Goal: Task Accomplishment & Management: Manage account settings

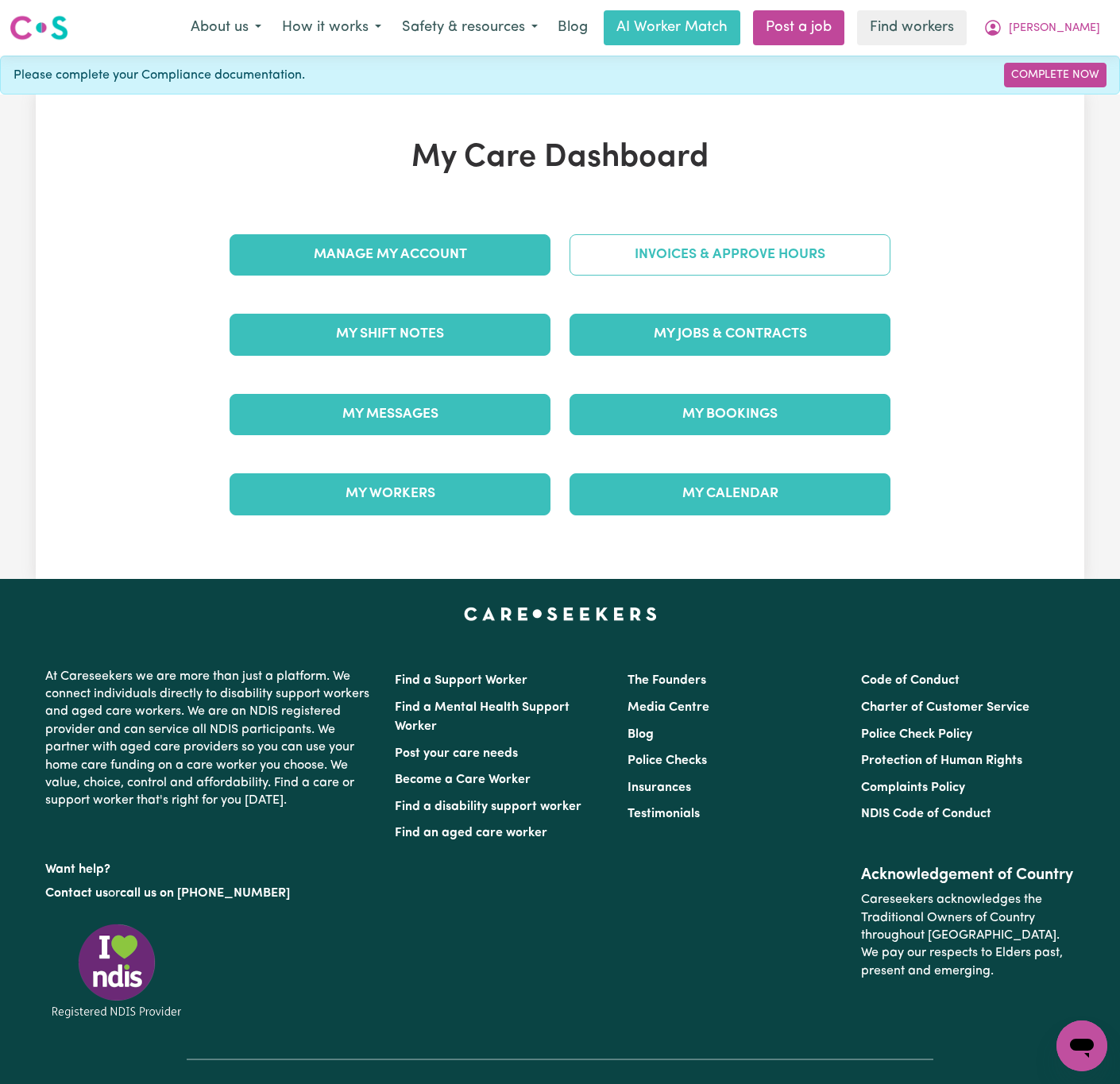
click at [732, 261] on link "Invoices & Approve Hours" at bounding box center [730, 255] width 321 height 42
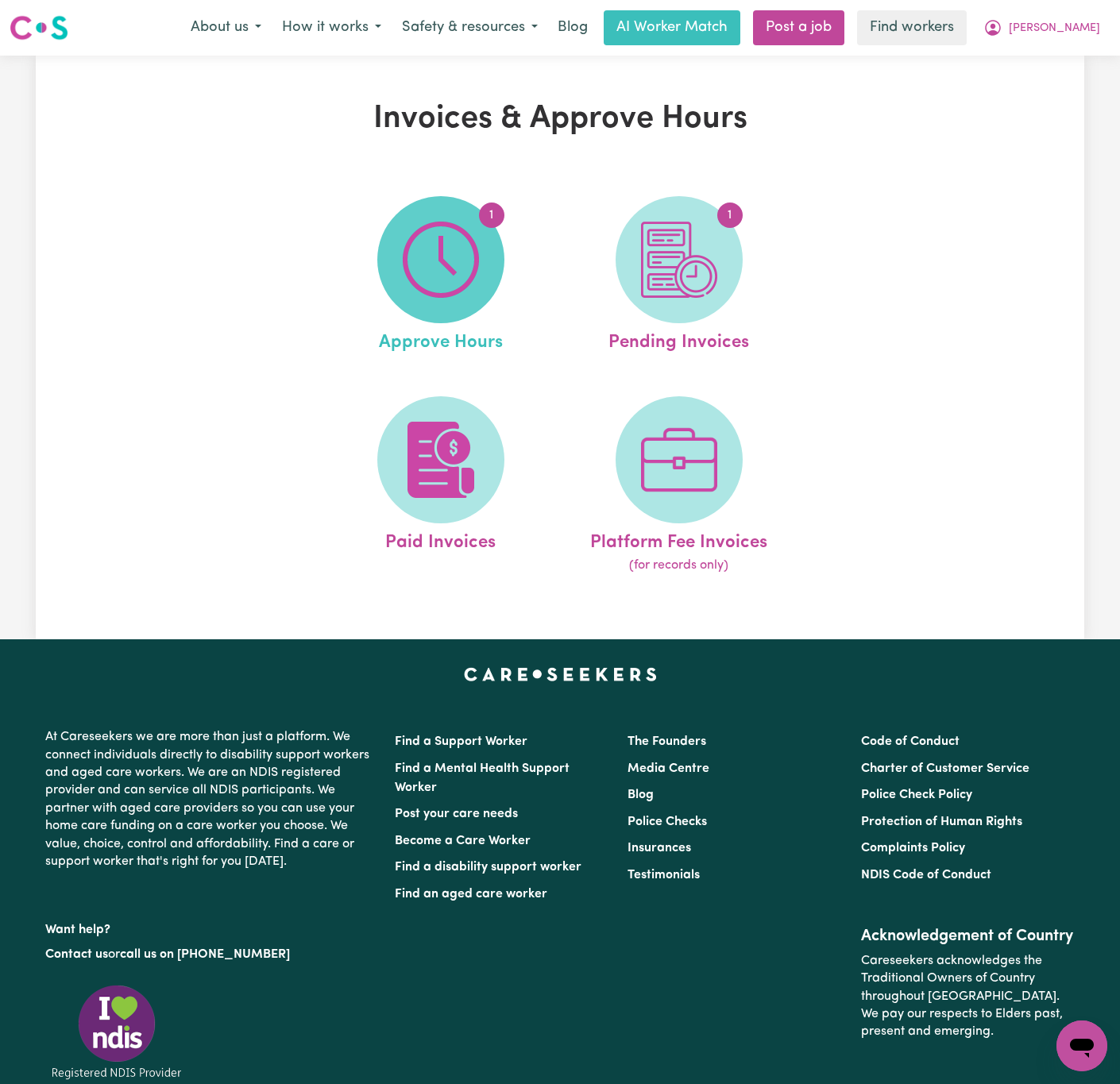
click at [445, 250] on img at bounding box center [441, 260] width 76 height 76
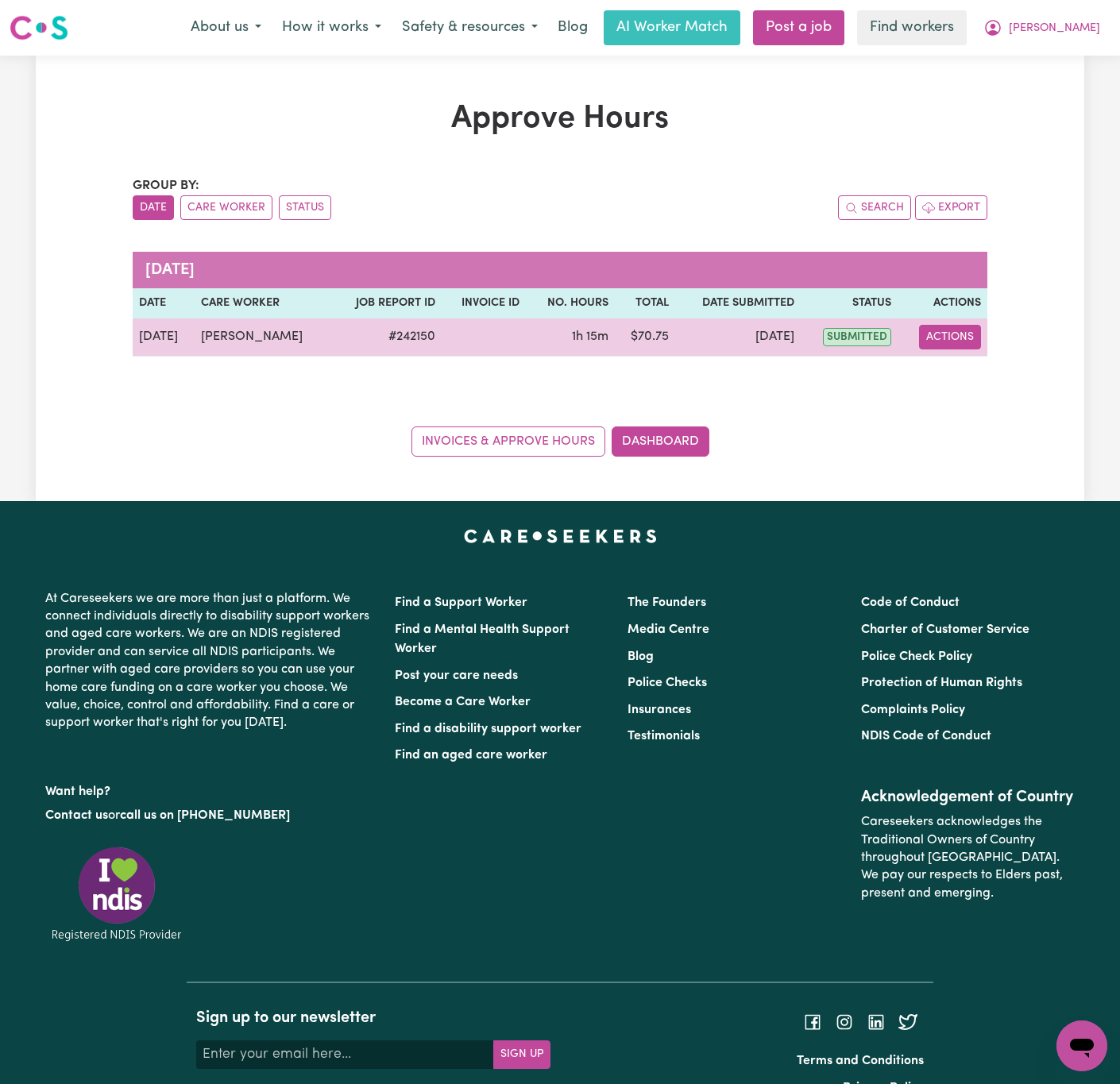
click at [962, 337] on button "Actions" at bounding box center [950, 337] width 62 height 25
click at [991, 362] on link "View Job Report" at bounding box center [990, 375] width 136 height 32
select select "pm"
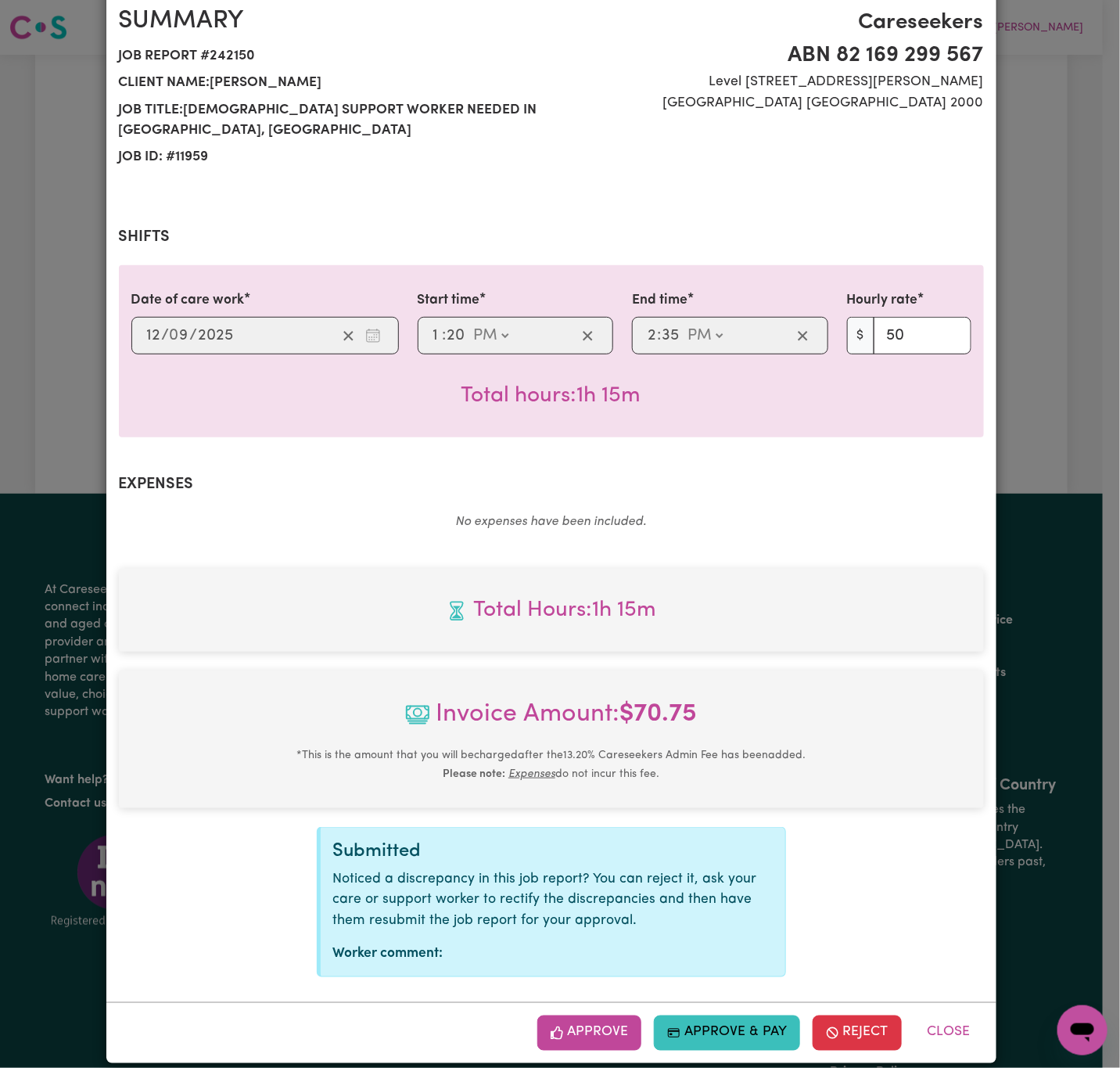
scroll to position [163, 0]
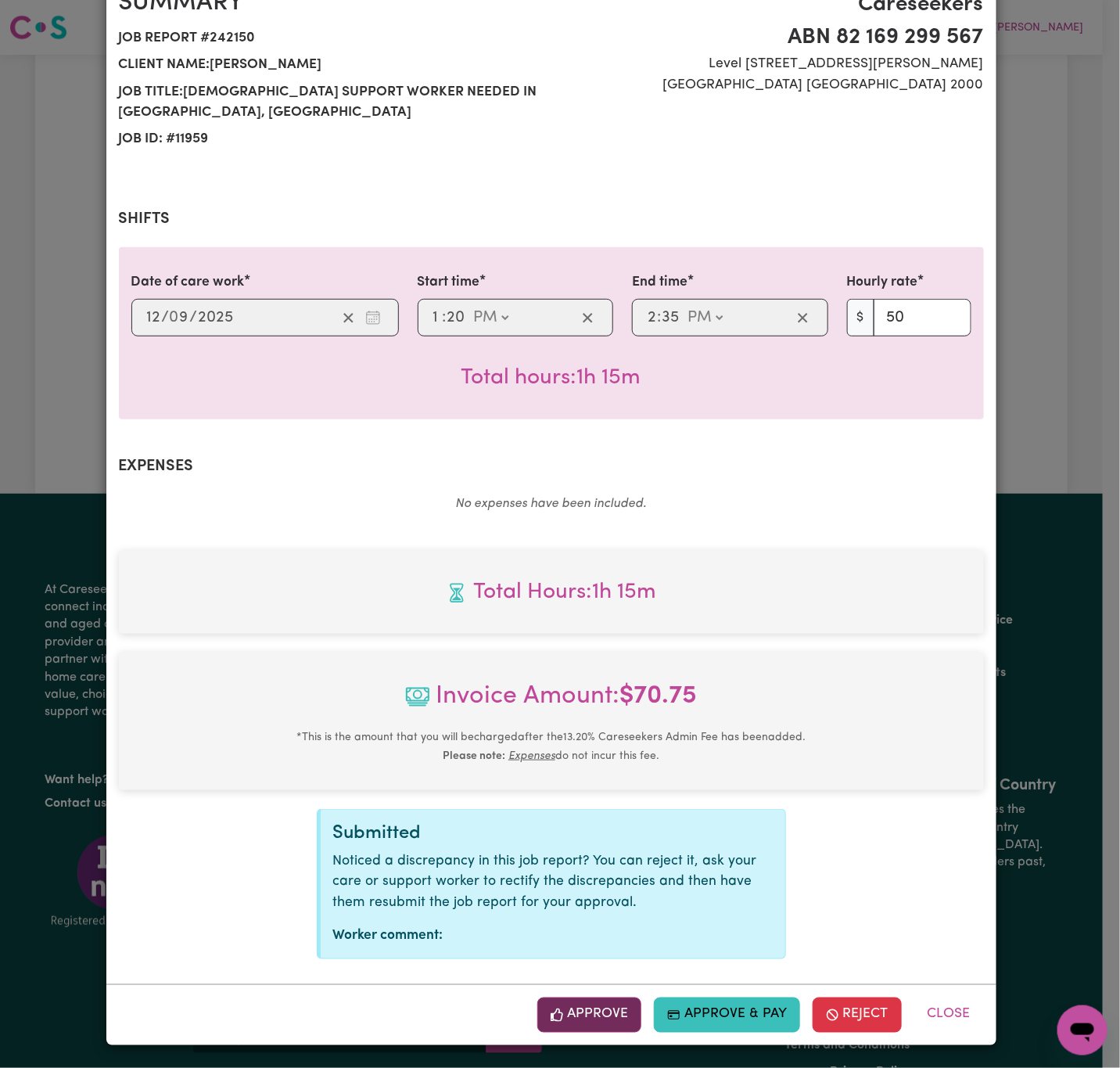
click at [587, 1019] on button "Approve" at bounding box center [590, 1015] width 105 height 34
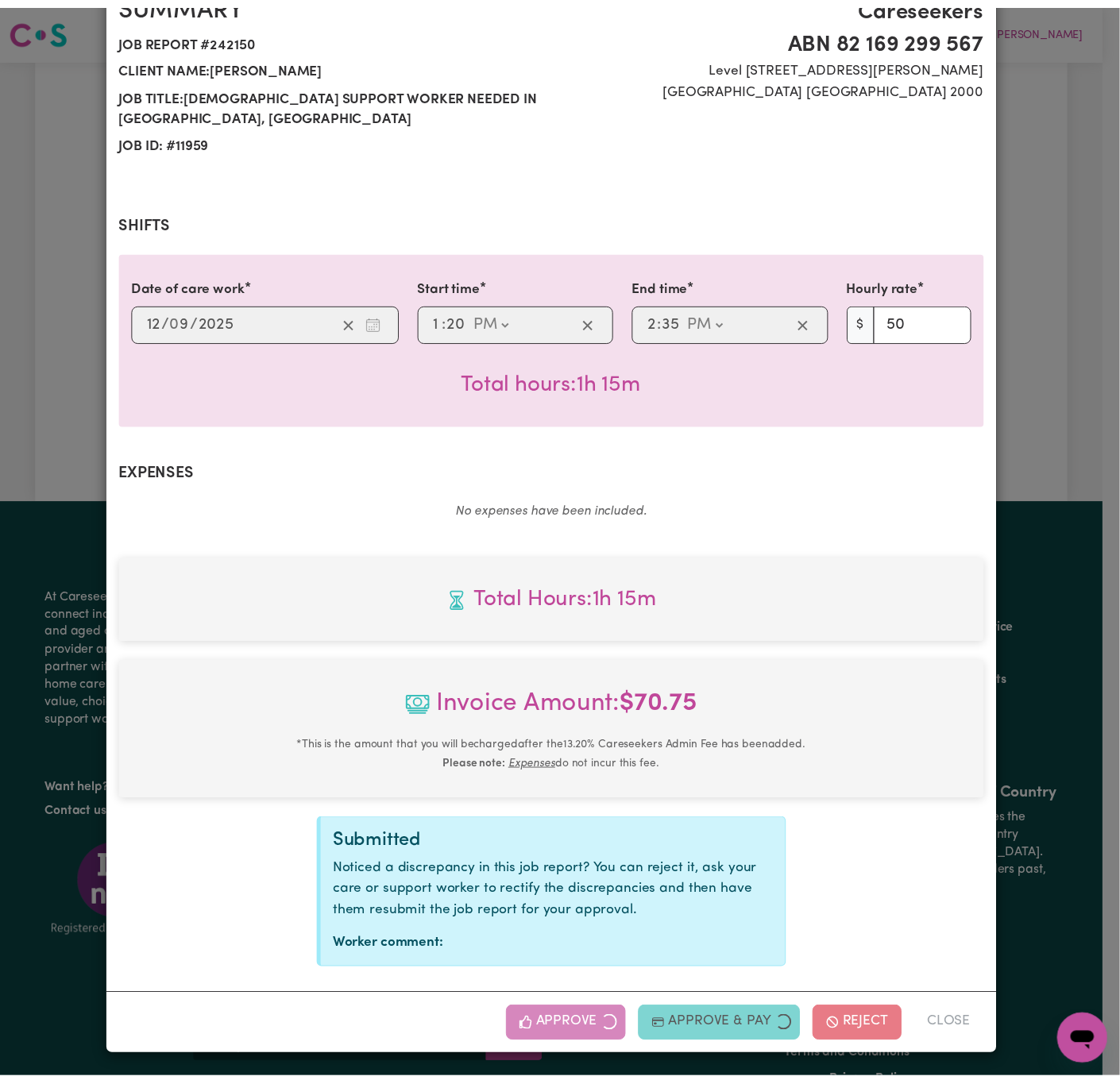
scroll to position [0, 0]
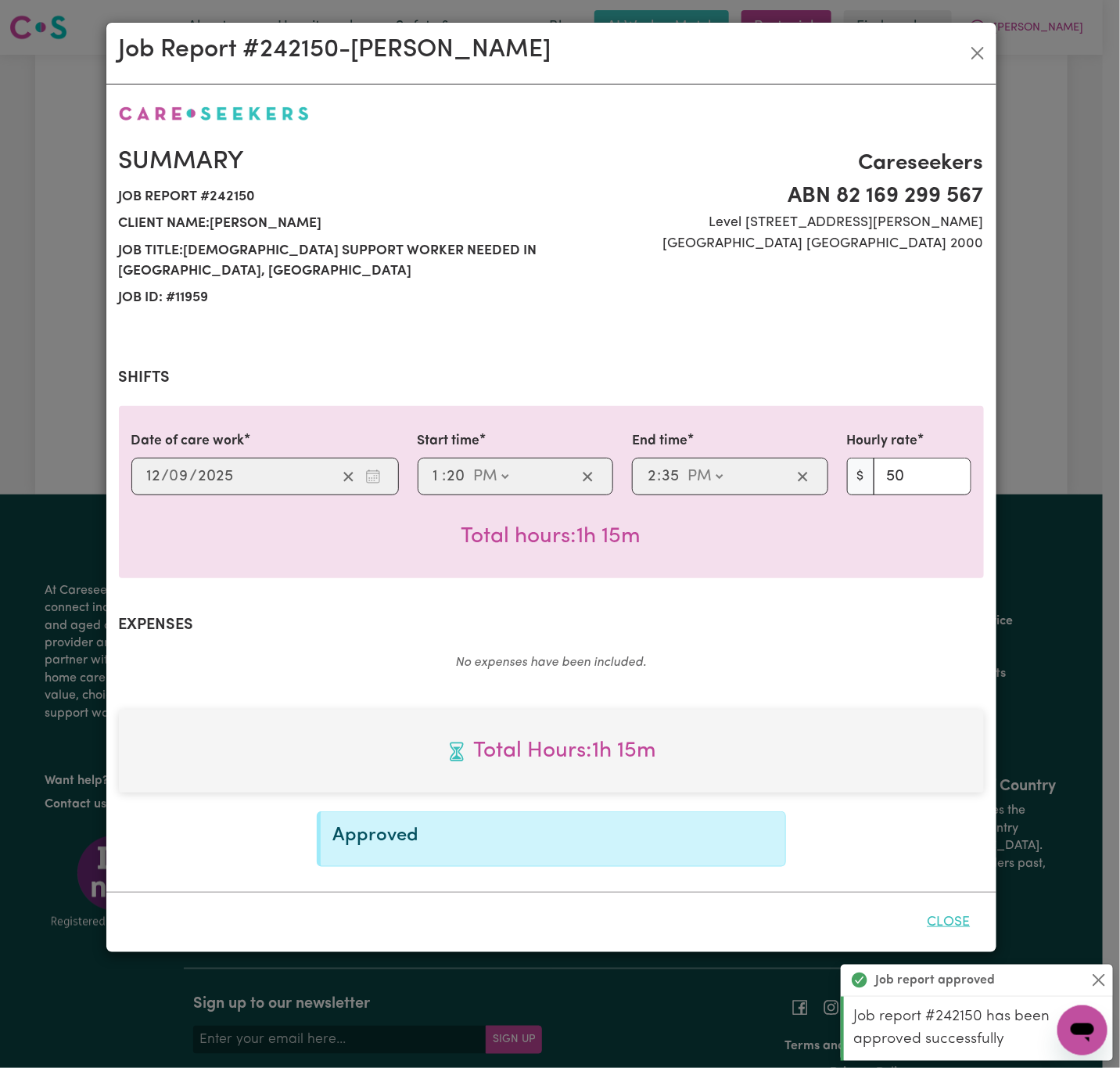
click at [962, 924] on button "Close" at bounding box center [950, 922] width 70 height 34
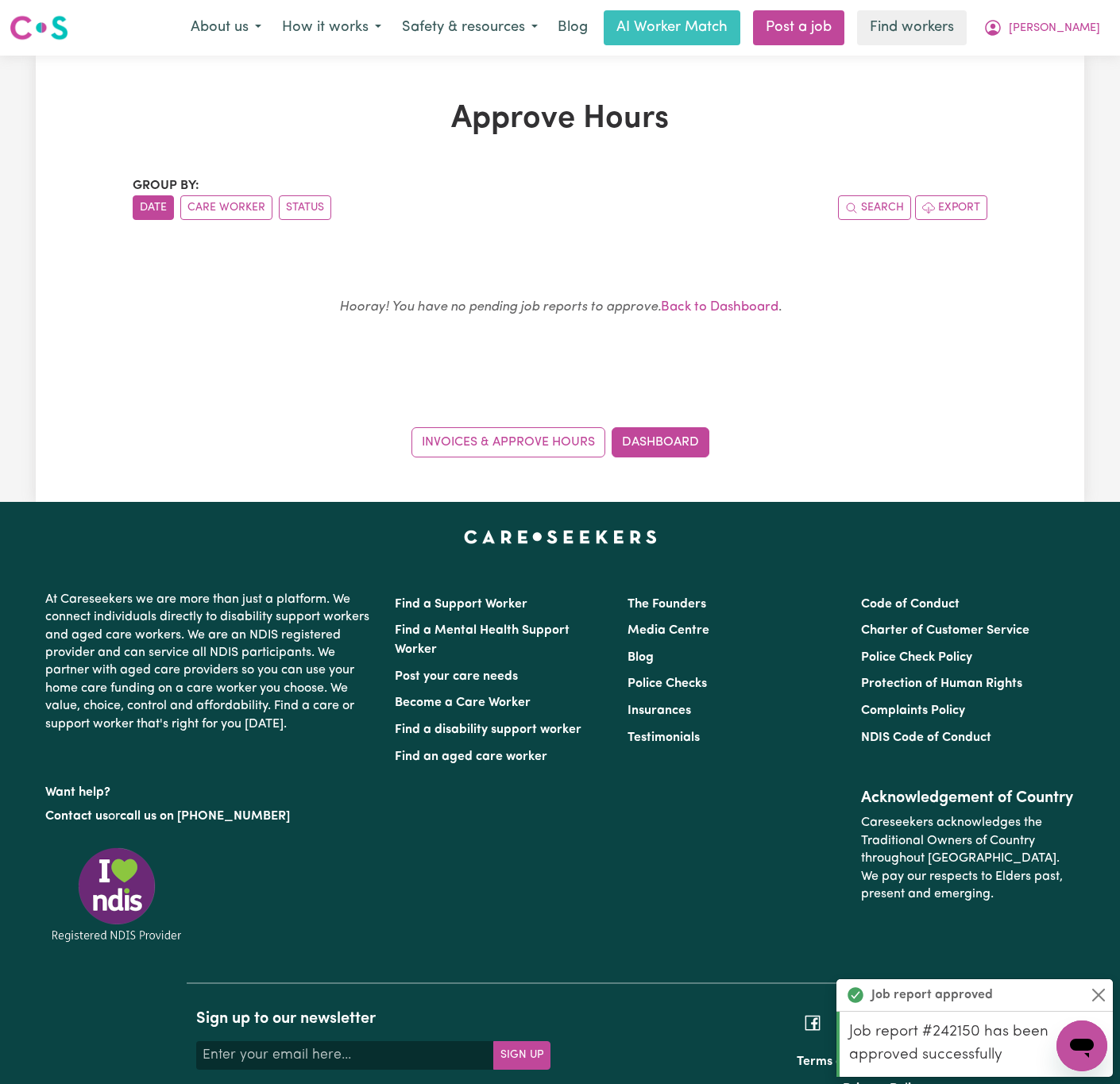
click at [657, 462] on div "Approve Hours Group by: Date Care Worker Status Search Export Hooray! You have …" at bounding box center [560, 279] width 1048 height 446
click at [667, 446] on link "Dashboard" at bounding box center [660, 443] width 98 height 30
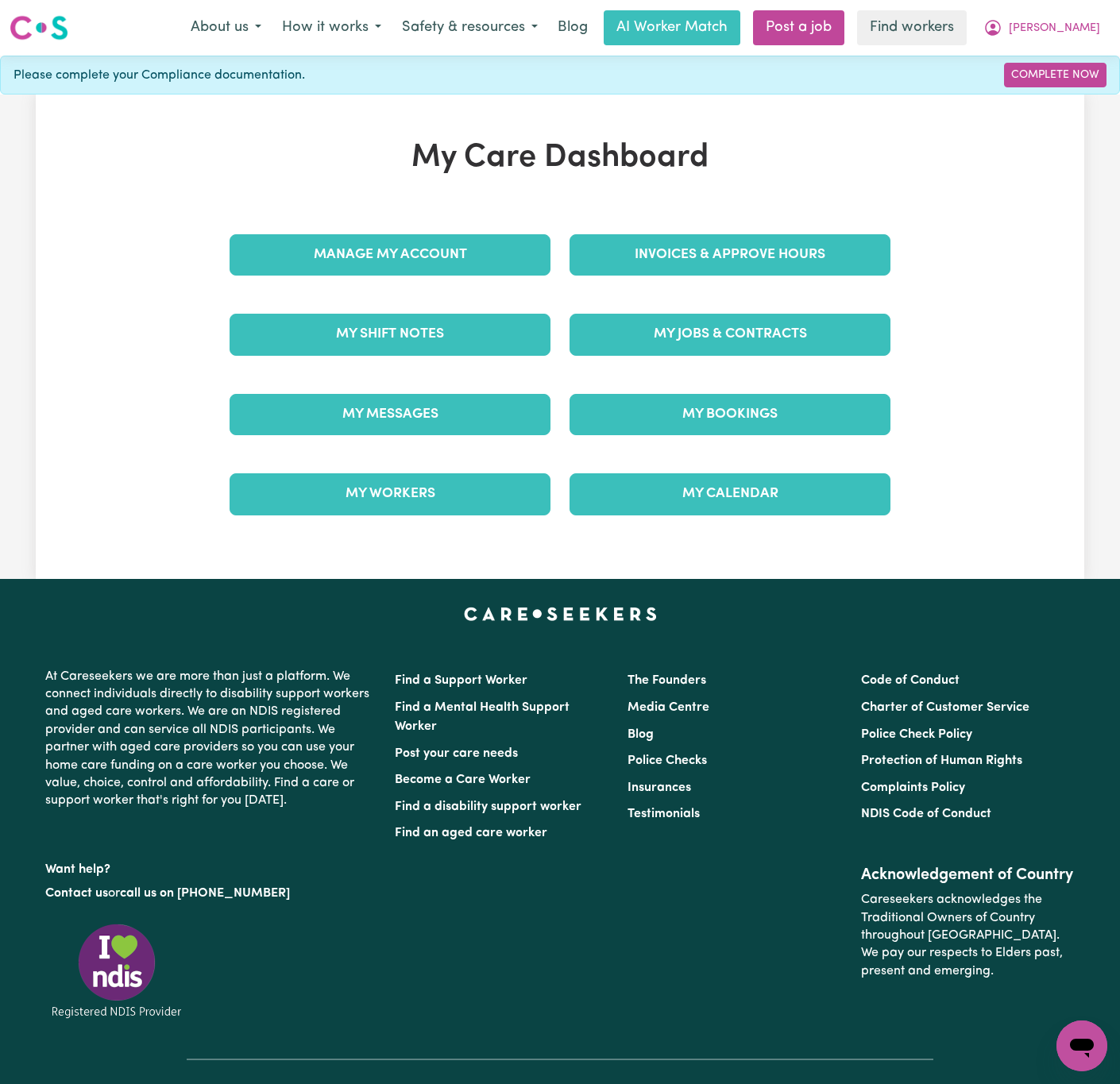
click at [760, 232] on div "Invoices & Approve Hours" at bounding box center [729, 255] width 340 height 80
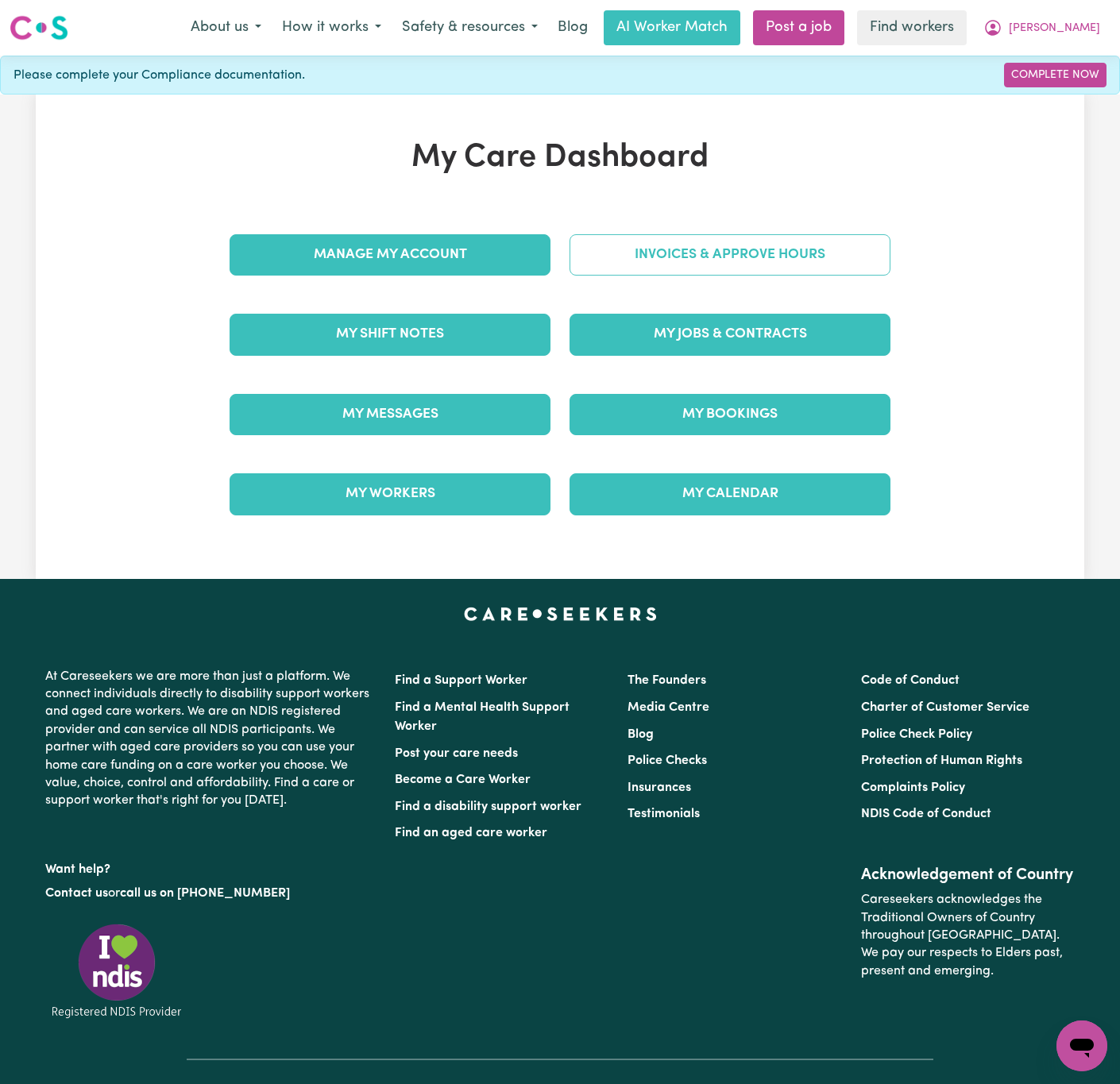
click at [775, 267] on link "Invoices & Approve Hours" at bounding box center [730, 255] width 321 height 42
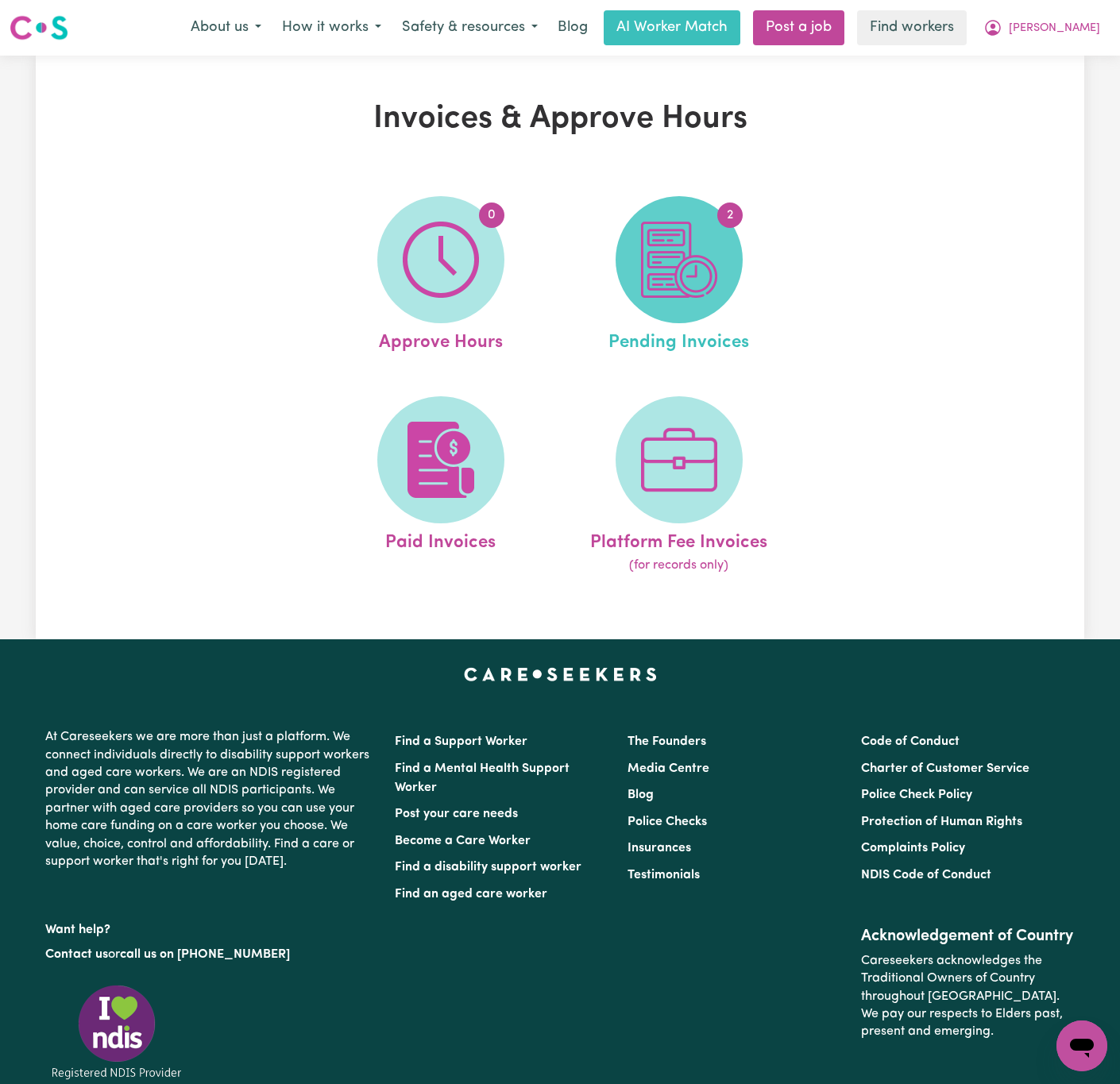
click at [729, 247] on span "2" at bounding box center [678, 259] width 127 height 127
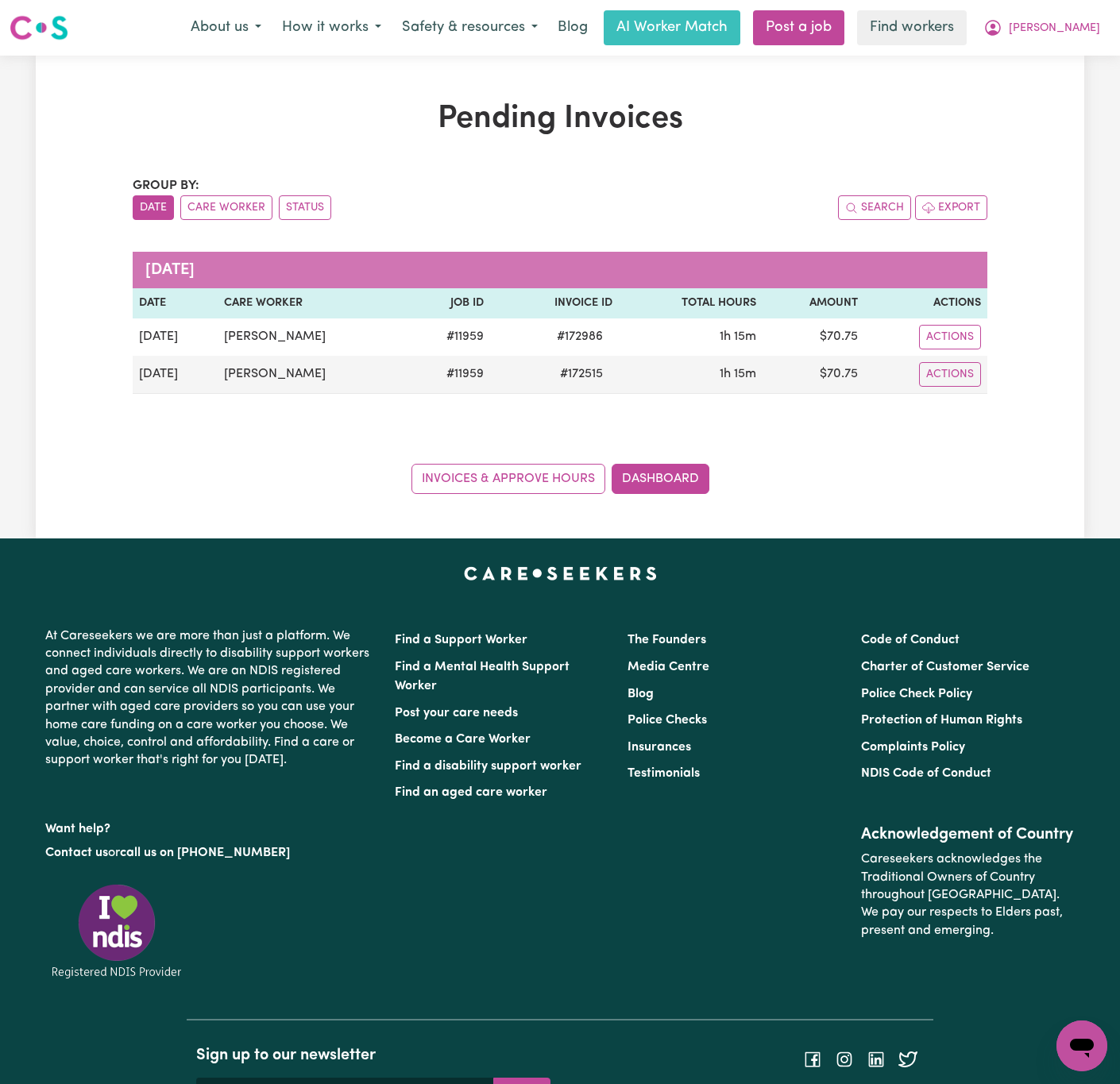
click at [1008, 449] on div "Pending Invoices Group by: Date Care Worker Status Search Export [DATE] Date Ca…" at bounding box center [560, 297] width 1048 height 394
click at [928, 451] on div "Invoices & Approve Hours Dashboard" at bounding box center [560, 469] width 854 height 50
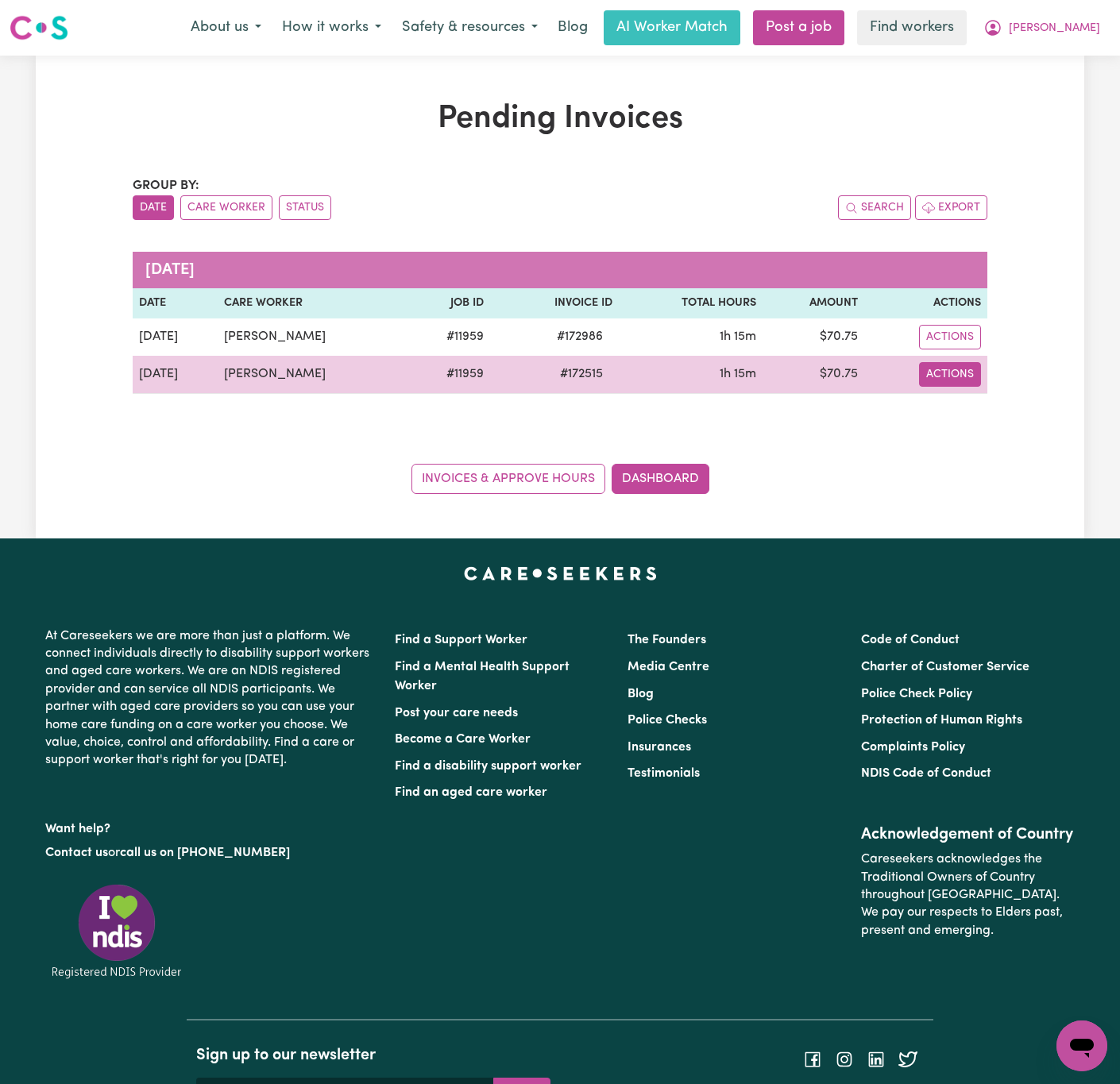
click at [936, 379] on button "Actions" at bounding box center [950, 374] width 62 height 25
click at [953, 410] on link "Download Invoice" at bounding box center [999, 412] width 145 height 32
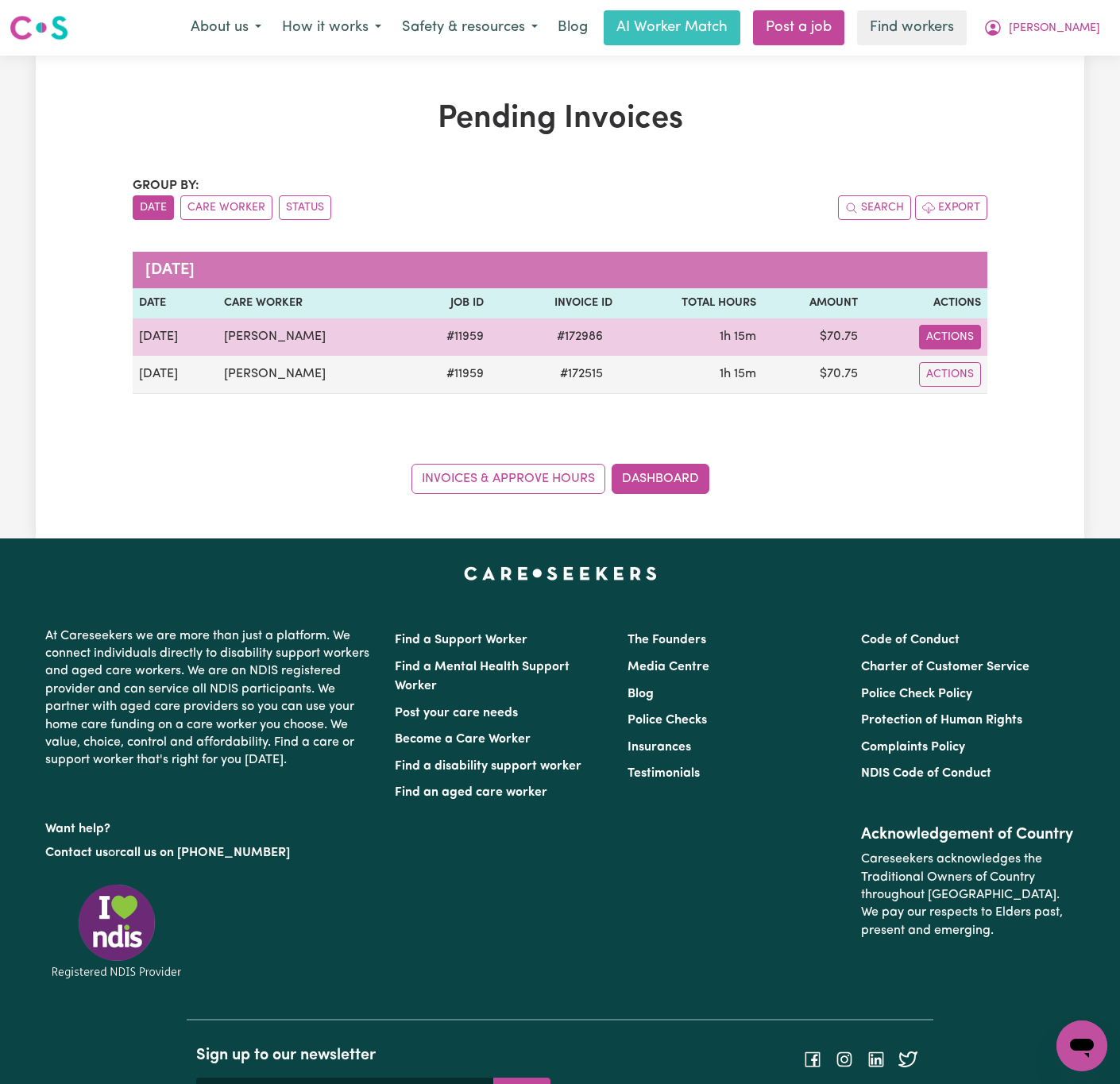
click at [960, 346] on button "Actions" at bounding box center [950, 337] width 62 height 25
click at [979, 376] on link "Download Invoice" at bounding box center [999, 375] width 145 height 32
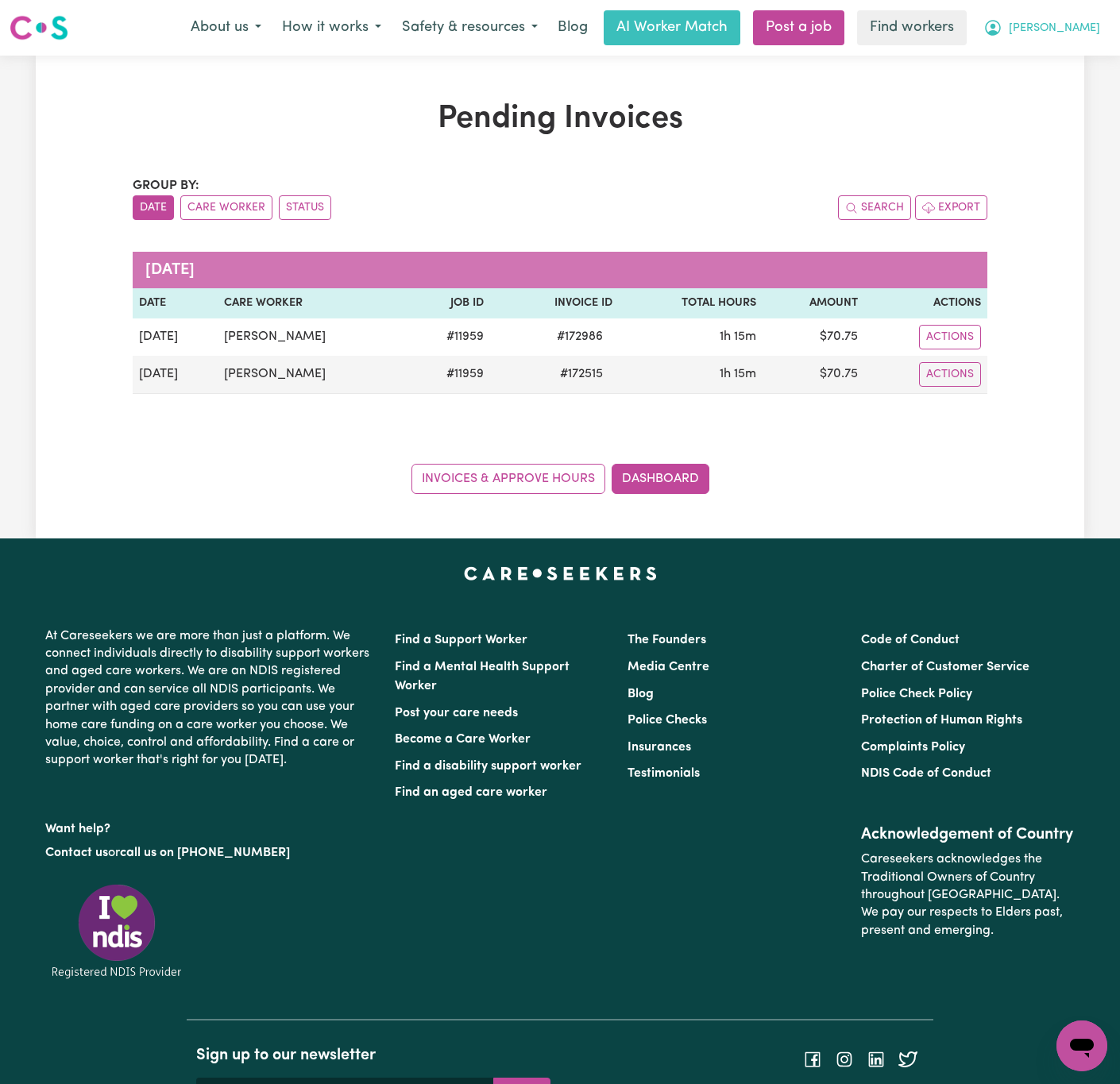
click at [1073, 29] on span "[PERSON_NAME]" at bounding box center [1053, 28] width 91 height 18
click at [1041, 89] on link "Logout" at bounding box center [1046, 91] width 125 height 30
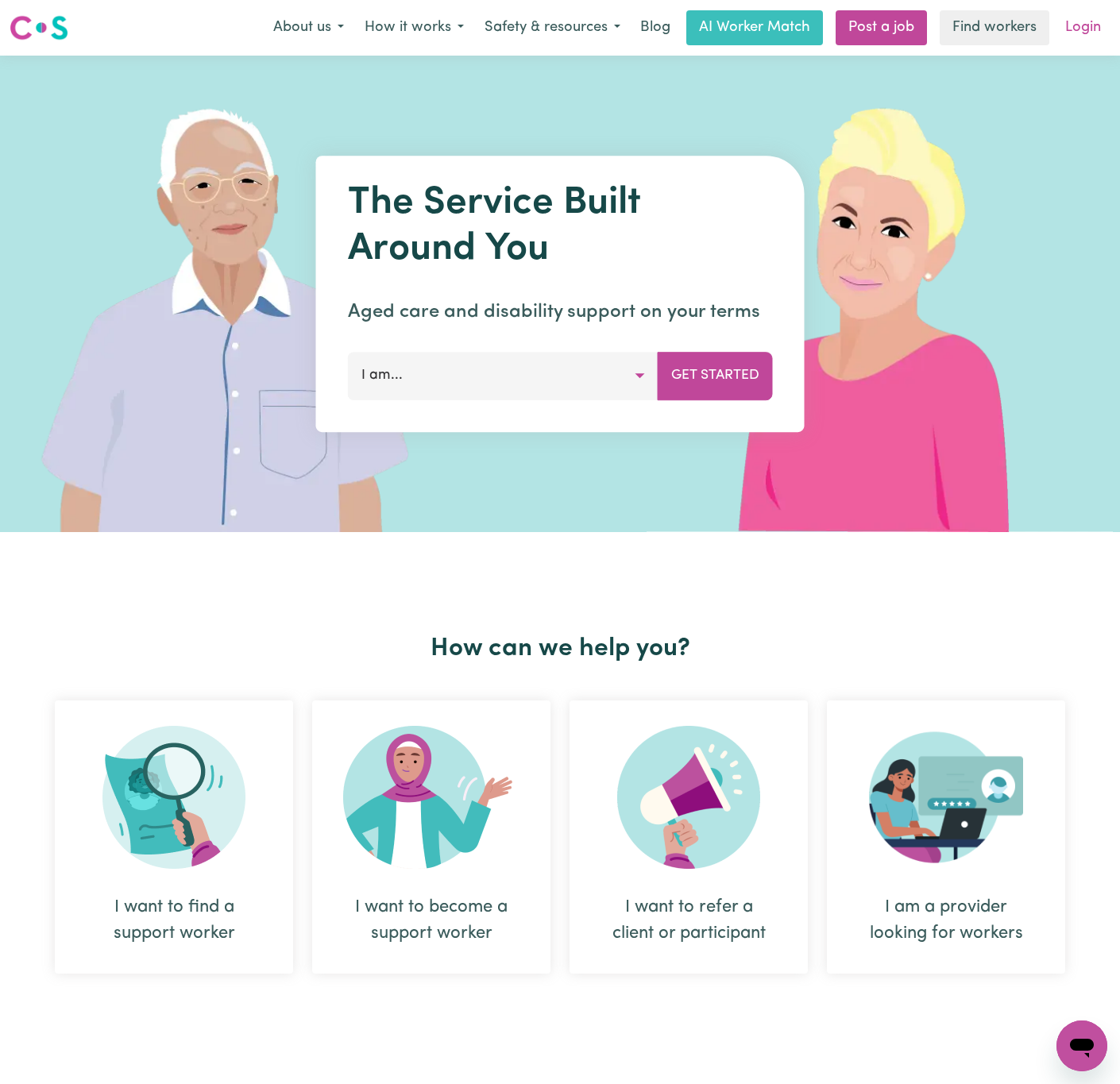
click at [1090, 18] on link "Login" at bounding box center [1083, 27] width 55 height 35
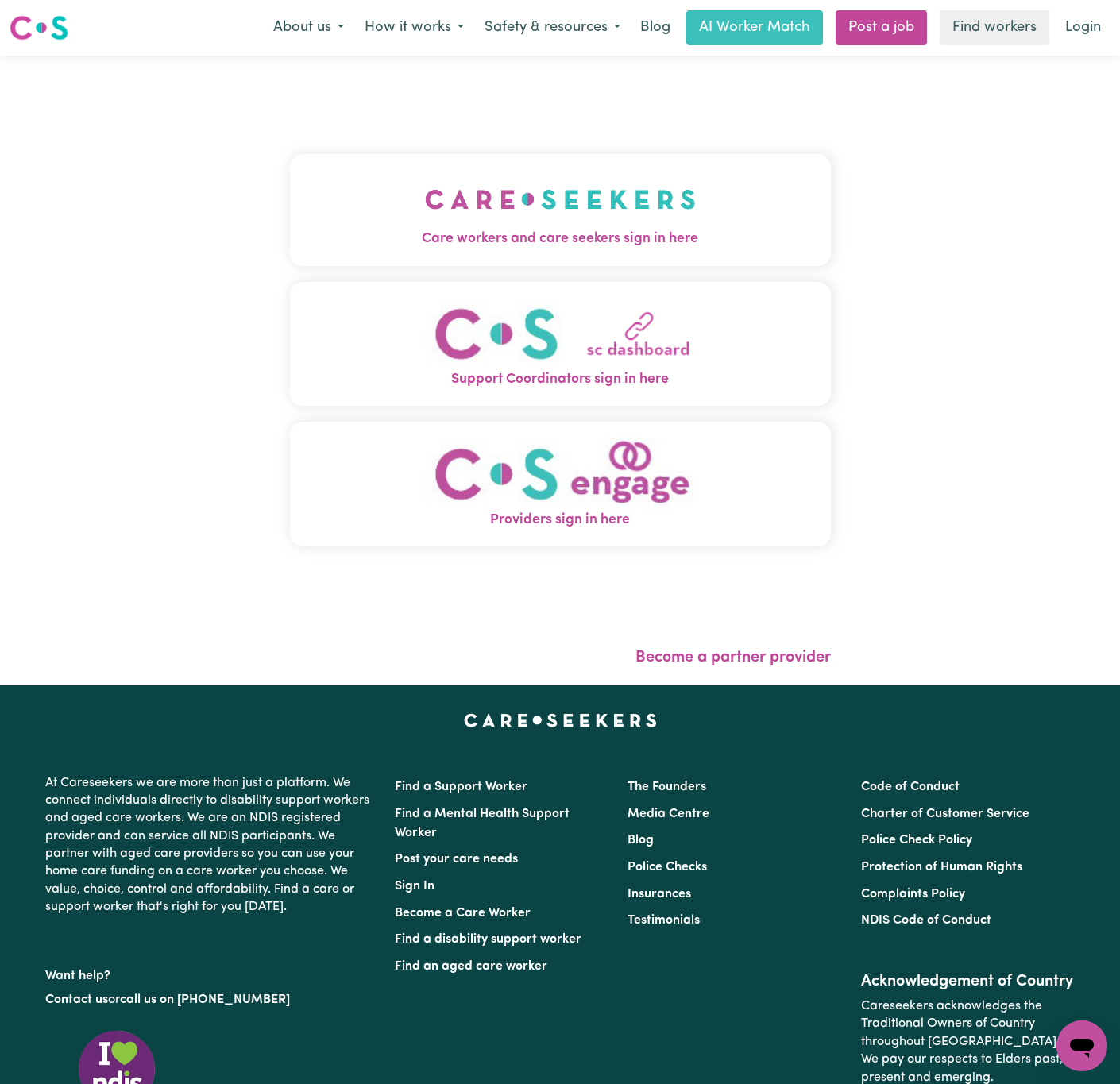
click at [425, 177] on img "Care workers and care seekers sign in here" at bounding box center [560, 200] width 270 height 59
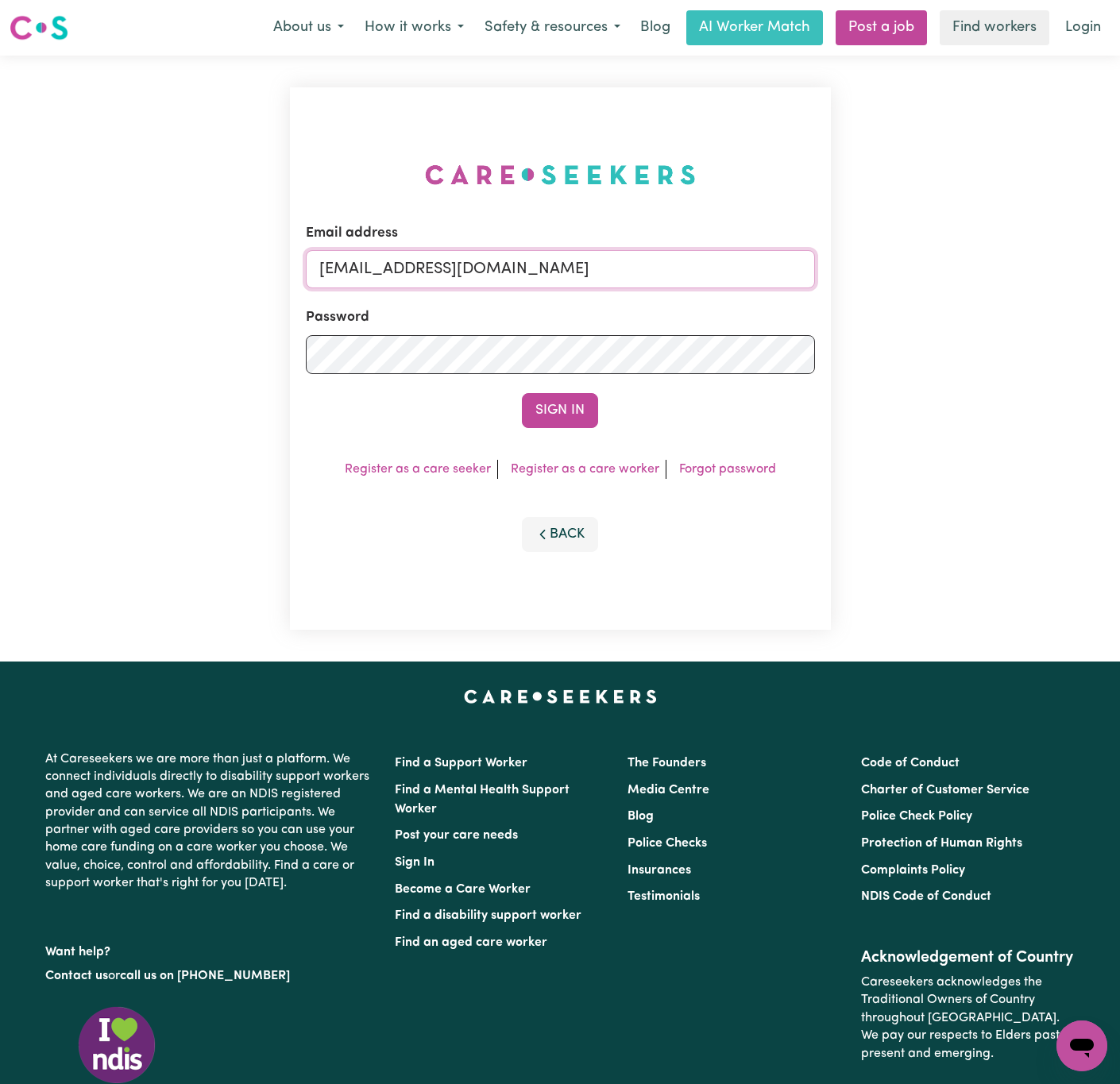
drag, startPoint x: 401, startPoint y: 275, endPoint x: 960, endPoint y: 219, distance: 561.8
click at [960, 219] on div "Email address [EMAIL_ADDRESS][DOMAIN_NAME] Password Sign In Register as a care …" at bounding box center [560, 358] width 1120 height 606
paste input "RhondaPIC"
type input "[EMAIL_ADDRESS][DOMAIN_NAME]"
click at [521, 393] on button "Sign In" at bounding box center [560, 410] width 76 height 35
